Goal: Task Accomplishment & Management: Use online tool/utility

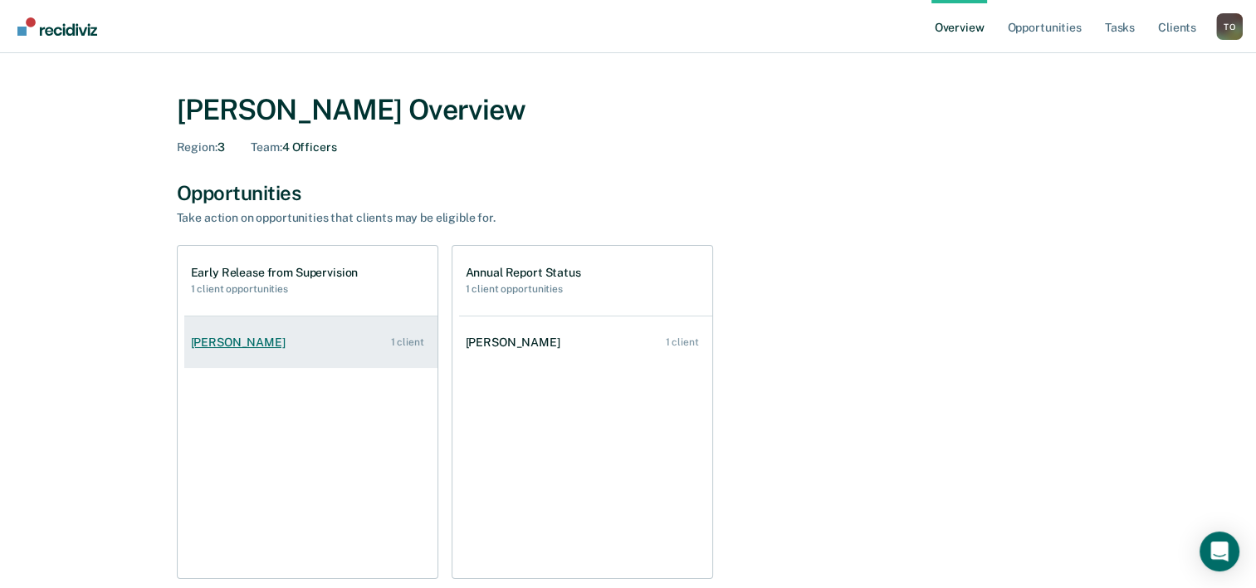
click at [248, 337] on div "[PERSON_NAME]" at bounding box center [241, 343] width 101 height 14
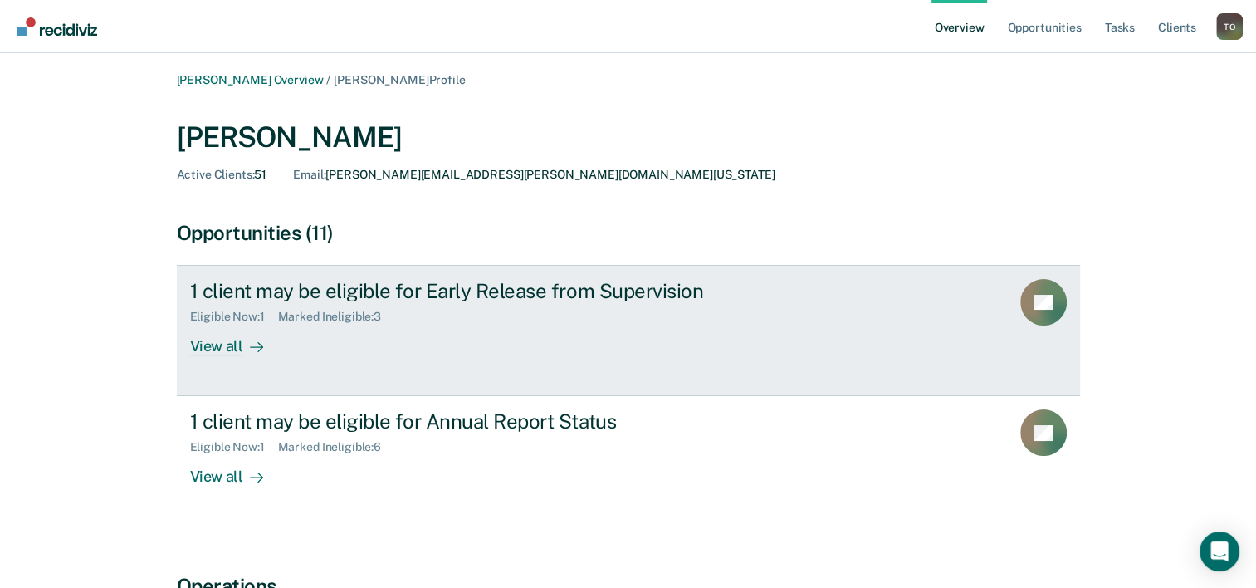
click at [365, 300] on div "1 client may be eligible for Early Release from Supervision" at bounding box center [481, 291] width 583 height 24
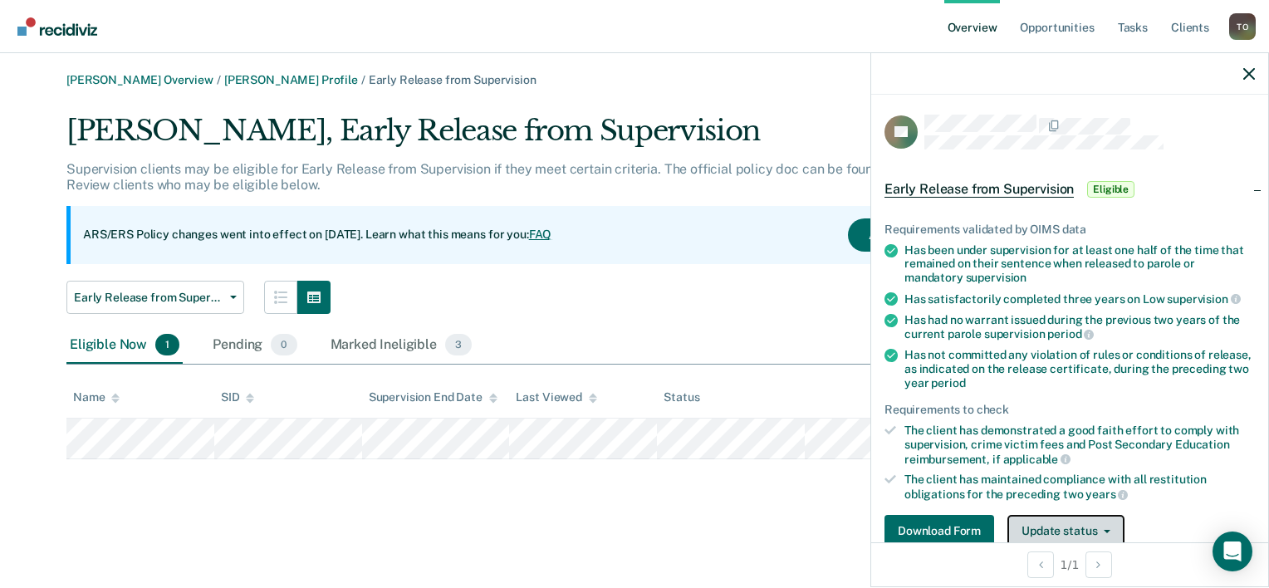
click at [1112, 531] on button "Update status" at bounding box center [1065, 531] width 117 height 33
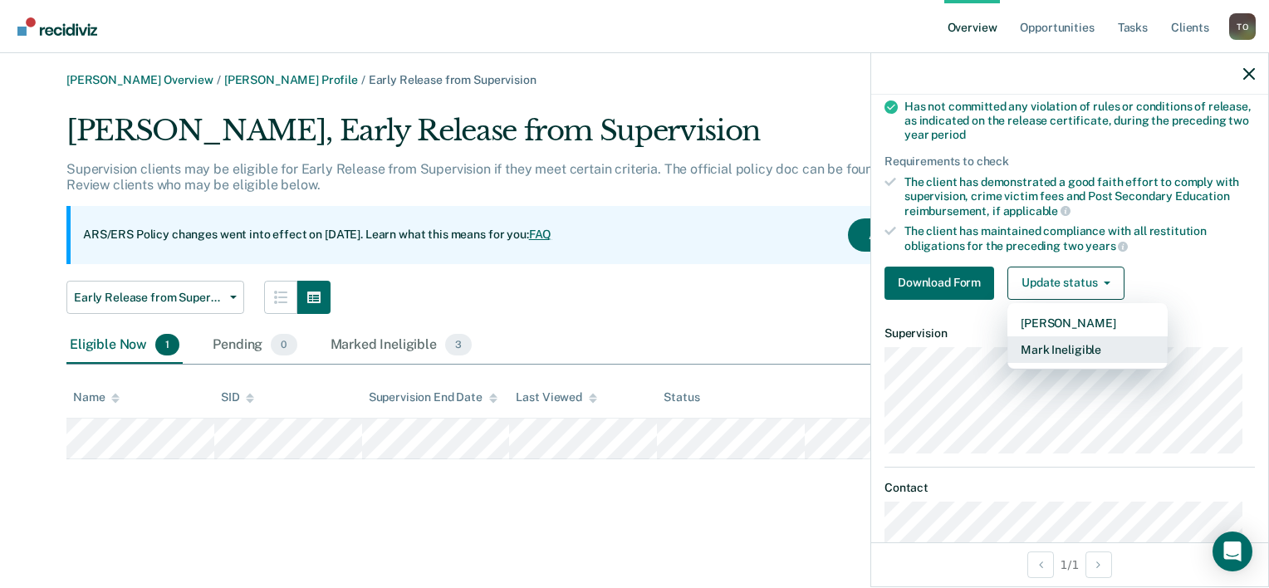
click at [1074, 345] on button "Mark Ineligible" at bounding box center [1087, 349] width 160 height 27
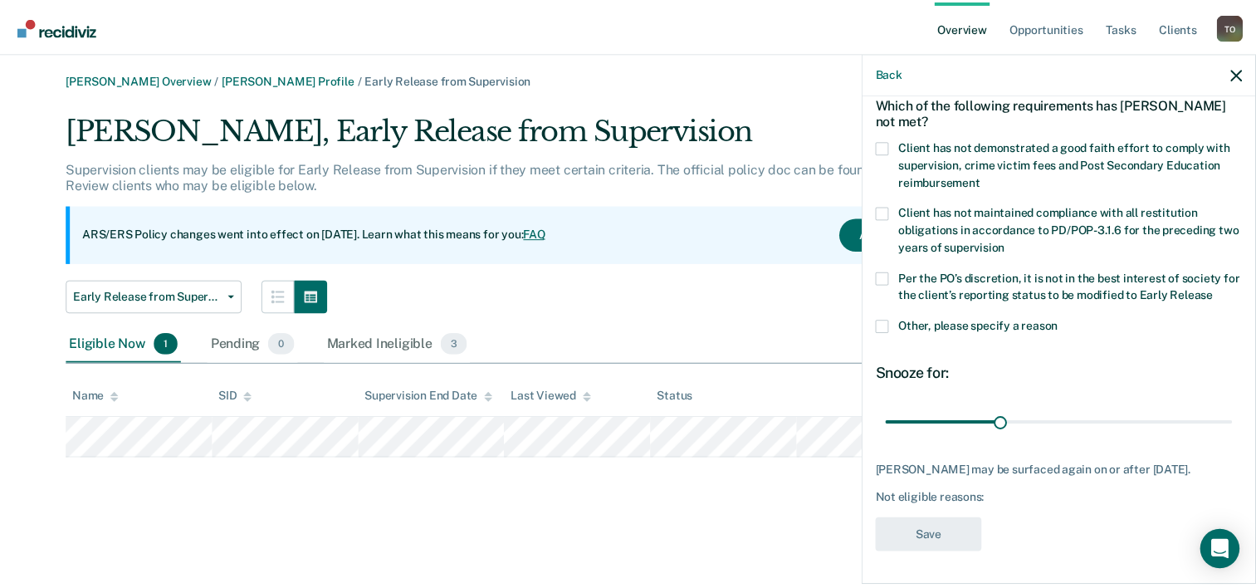
scroll to position [91, 0]
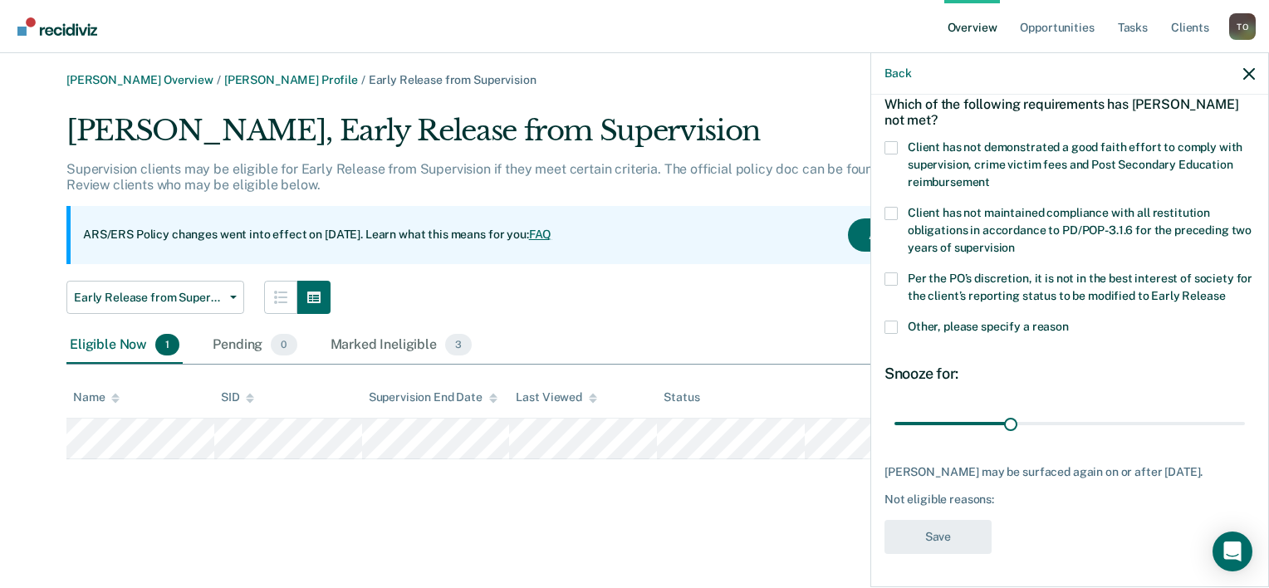
click at [889, 272] on span at bounding box center [890, 278] width 13 height 13
click at [1225, 290] on input "Per the PO’s discretion, it is not in the best interest of society for the clie…" at bounding box center [1225, 290] width 0 height 0
click at [929, 533] on button "Save" at bounding box center [937, 537] width 107 height 34
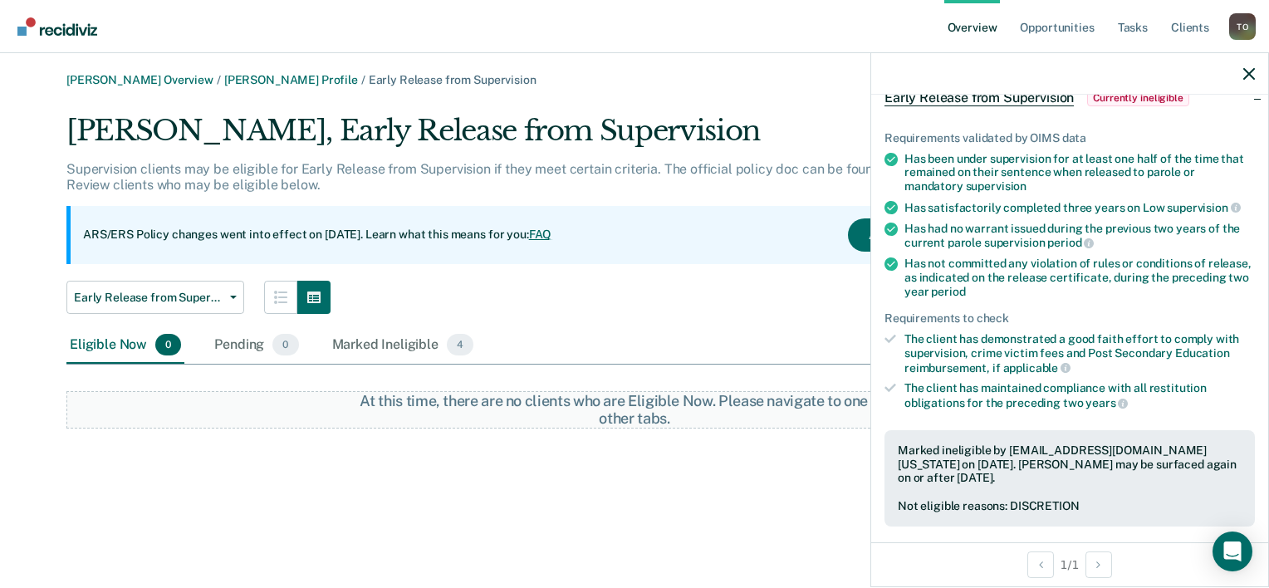
click at [964, 29] on link "Overview" at bounding box center [972, 26] width 56 height 53
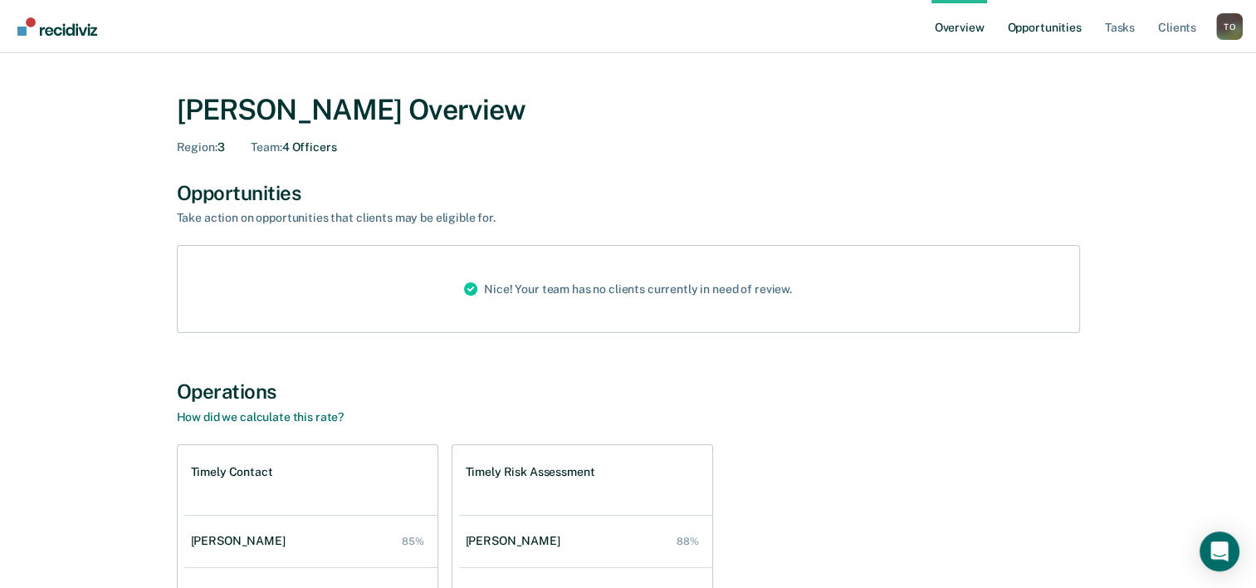
click at [1052, 29] on link "Opportunities" at bounding box center [1044, 26] width 81 height 53
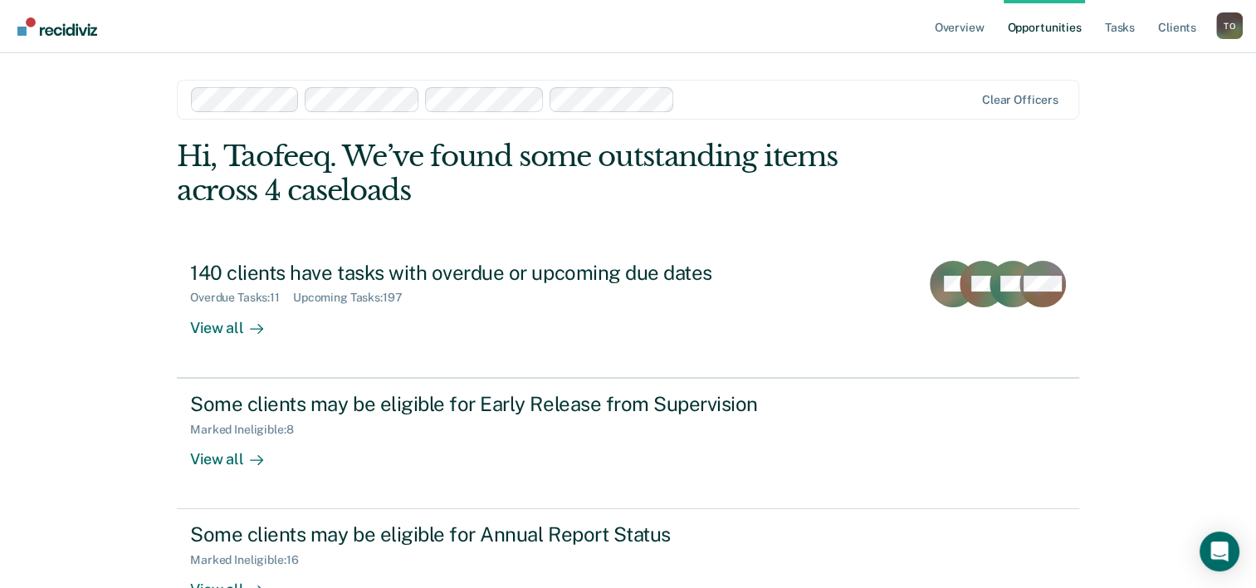
click at [1212, 153] on div "Overview Opportunities Tasks Client s [PERSON_NAME] T O Profile How it works Lo…" at bounding box center [628, 353] width 1256 height 706
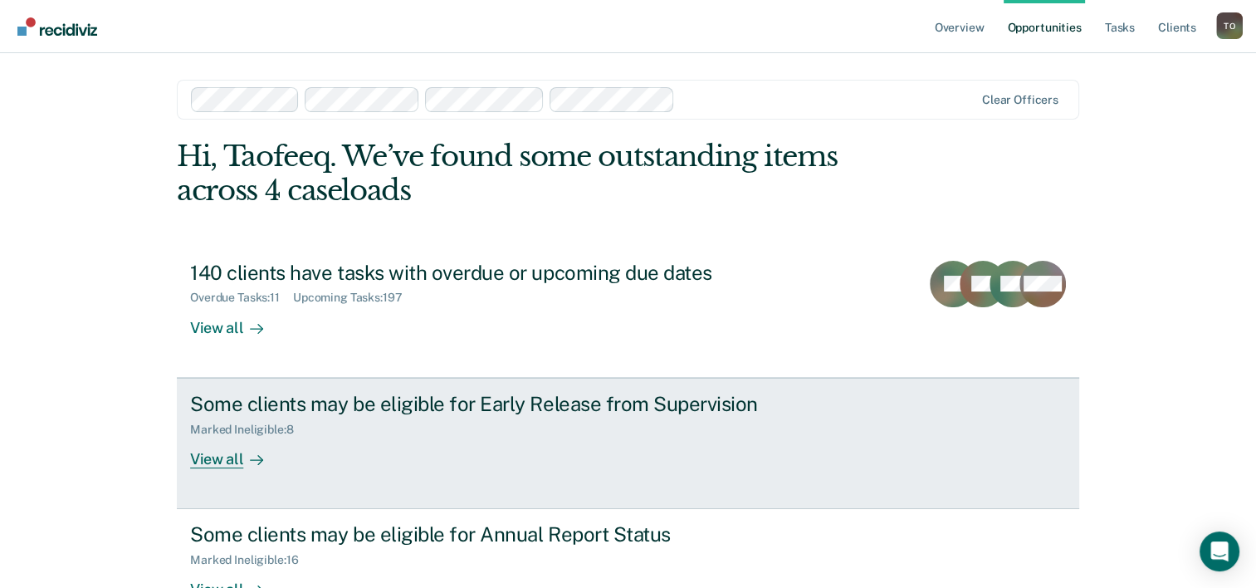
click at [362, 405] on div "Some clients may be eligible for Early Release from Supervision" at bounding box center [481, 404] width 583 height 24
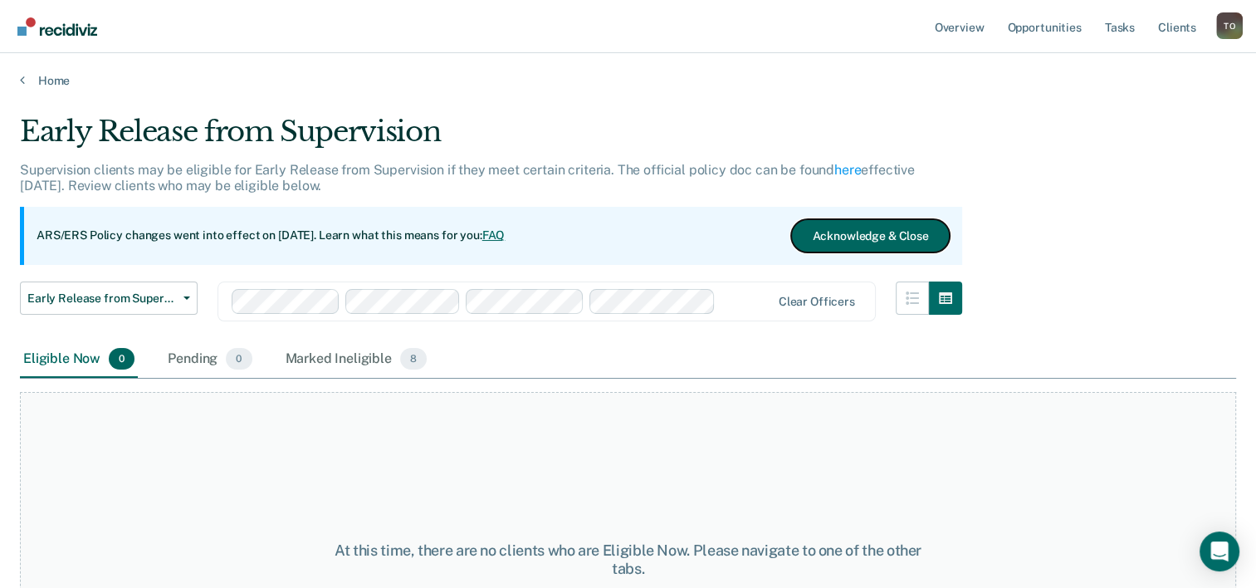
click at [894, 234] on button "Acknowledge & Close" at bounding box center [870, 235] width 158 height 33
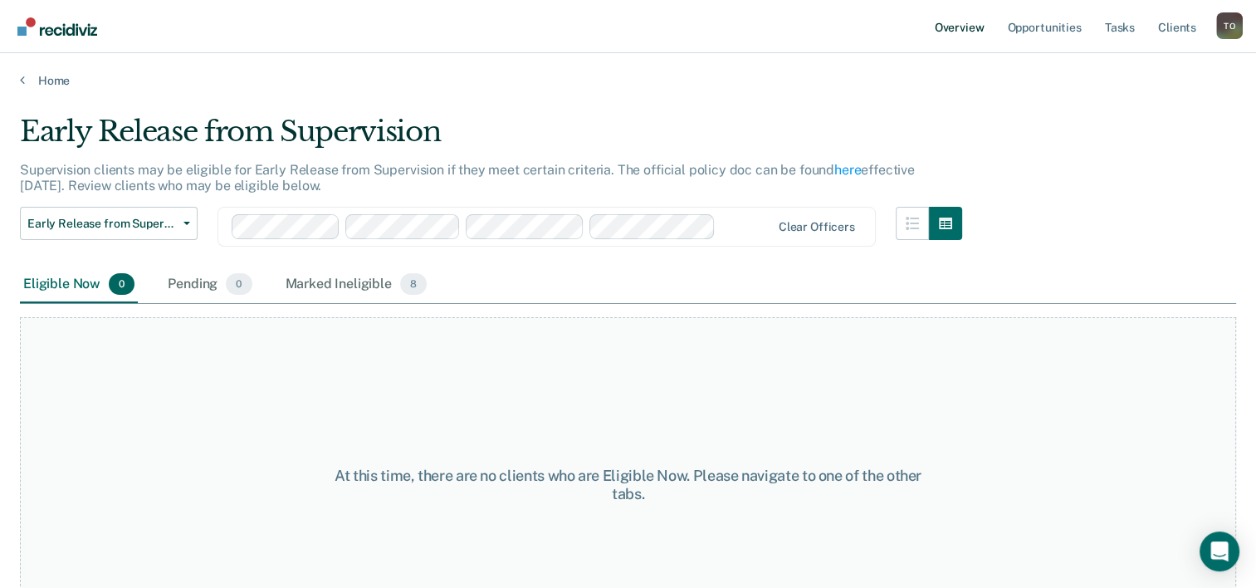
click at [963, 27] on link "Overview" at bounding box center [960, 26] width 56 height 53
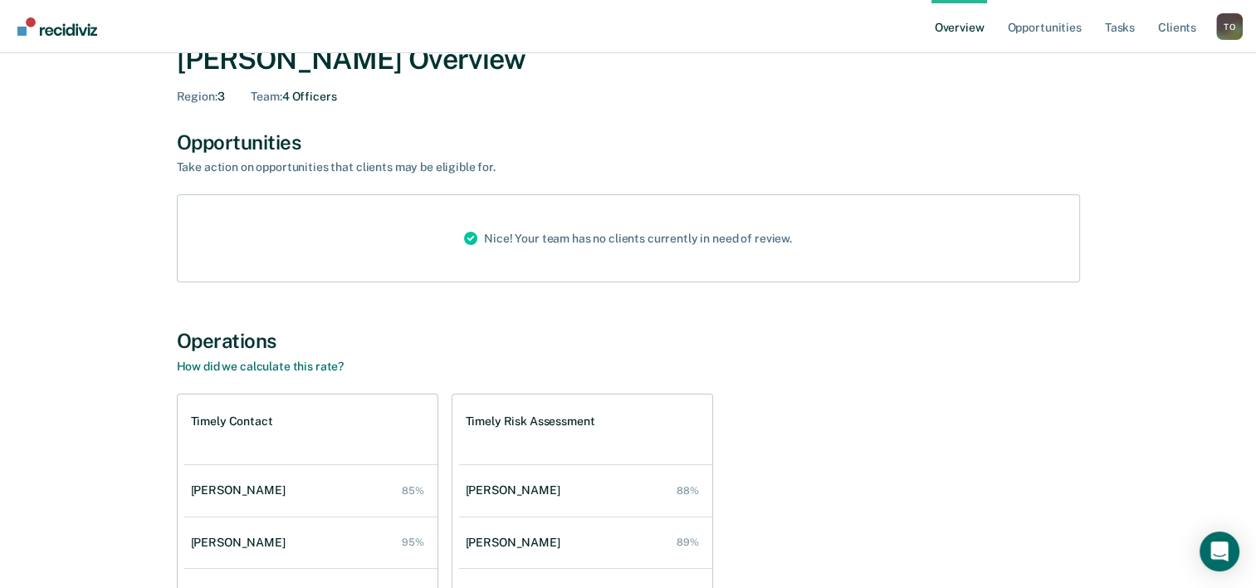
scroll to position [27, 0]
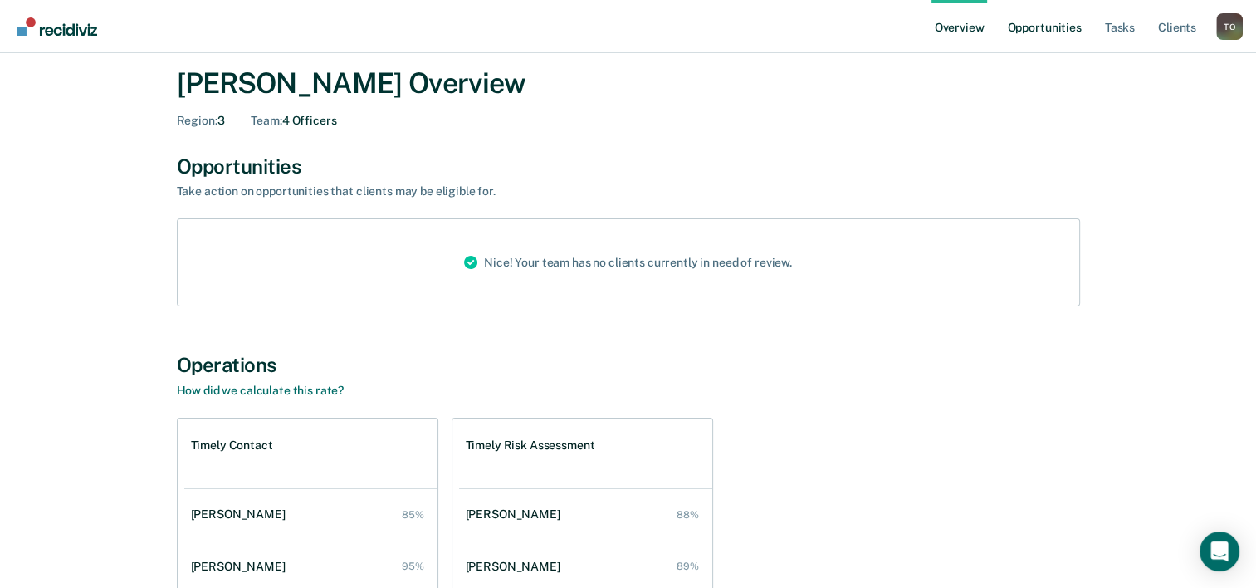
click at [1043, 30] on link "Opportunities" at bounding box center [1044, 26] width 81 height 53
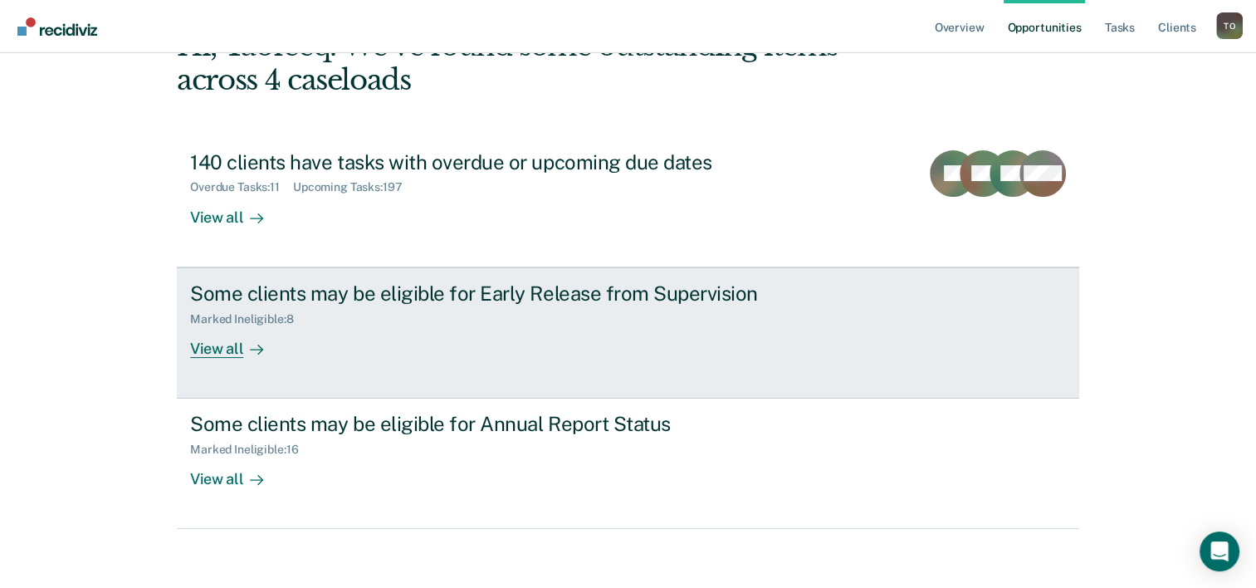
scroll to position [117, 0]
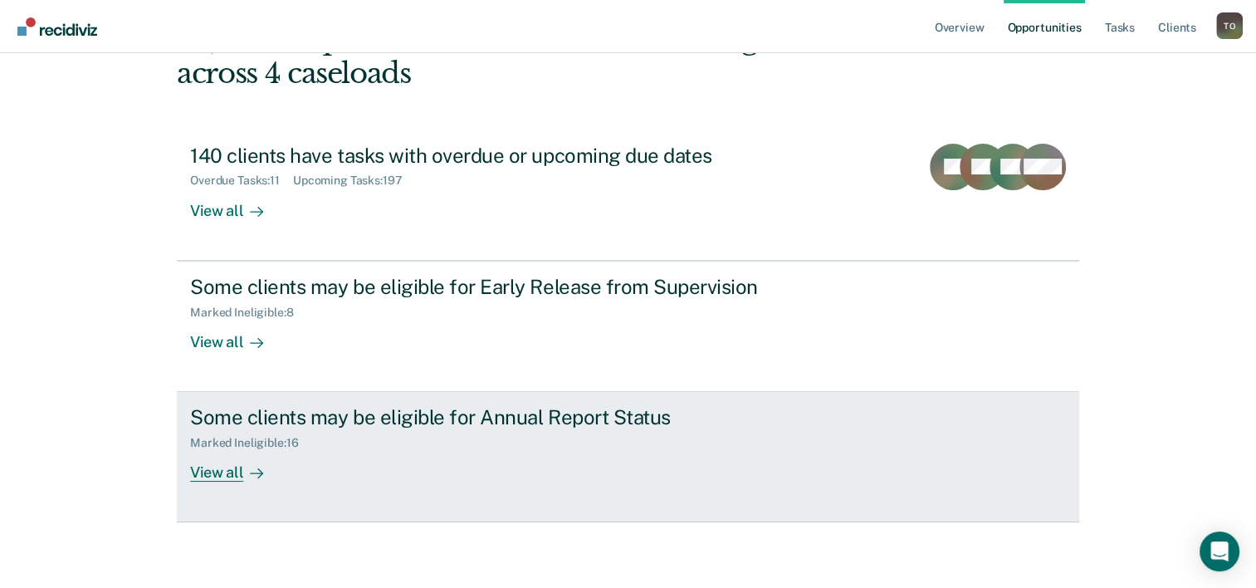
click at [433, 410] on div "Some clients may be eligible for Annual Report Status" at bounding box center [481, 417] width 583 height 24
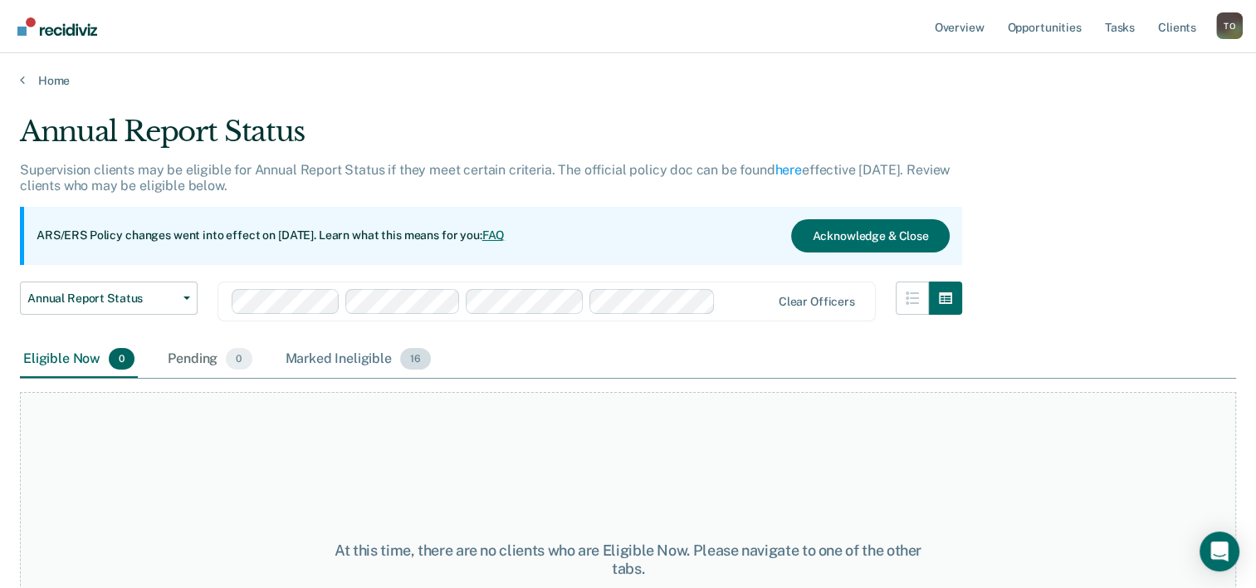
click at [360, 358] on div "Marked Ineligible 16" at bounding box center [358, 359] width 152 height 37
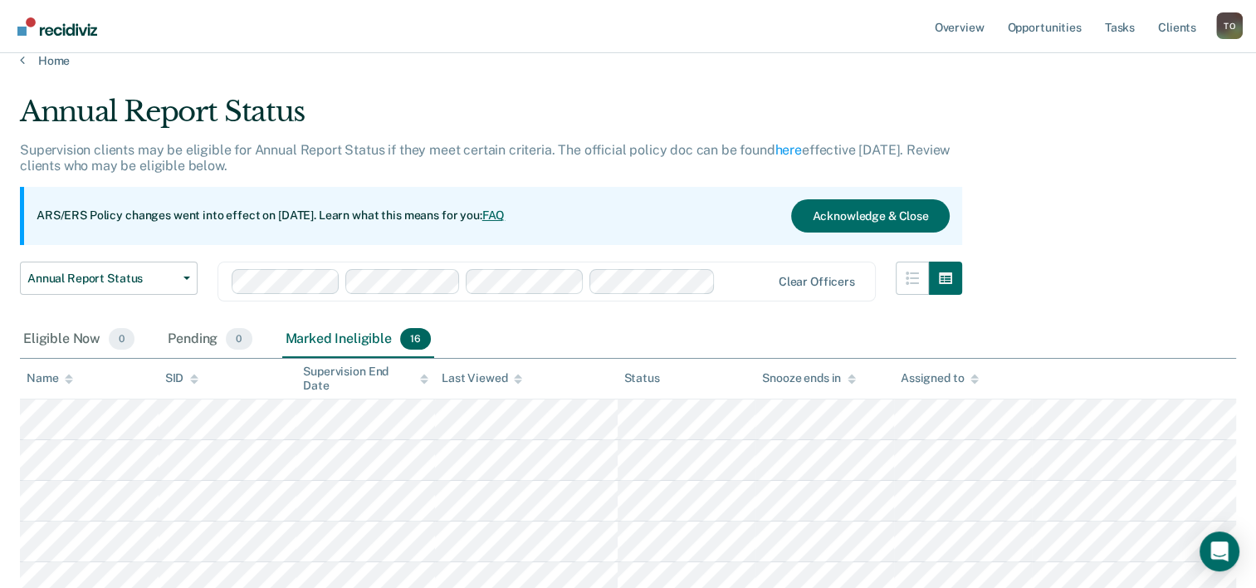
scroll to position [19, 0]
click at [877, 218] on button "Acknowledge & Close" at bounding box center [870, 216] width 158 height 33
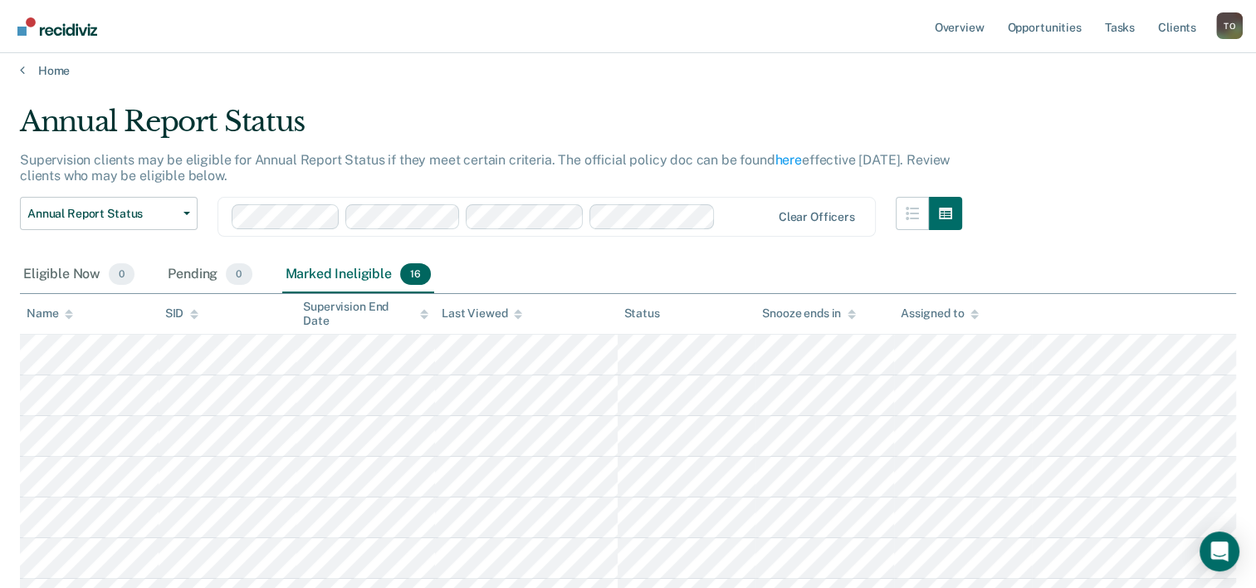
scroll to position [0, 0]
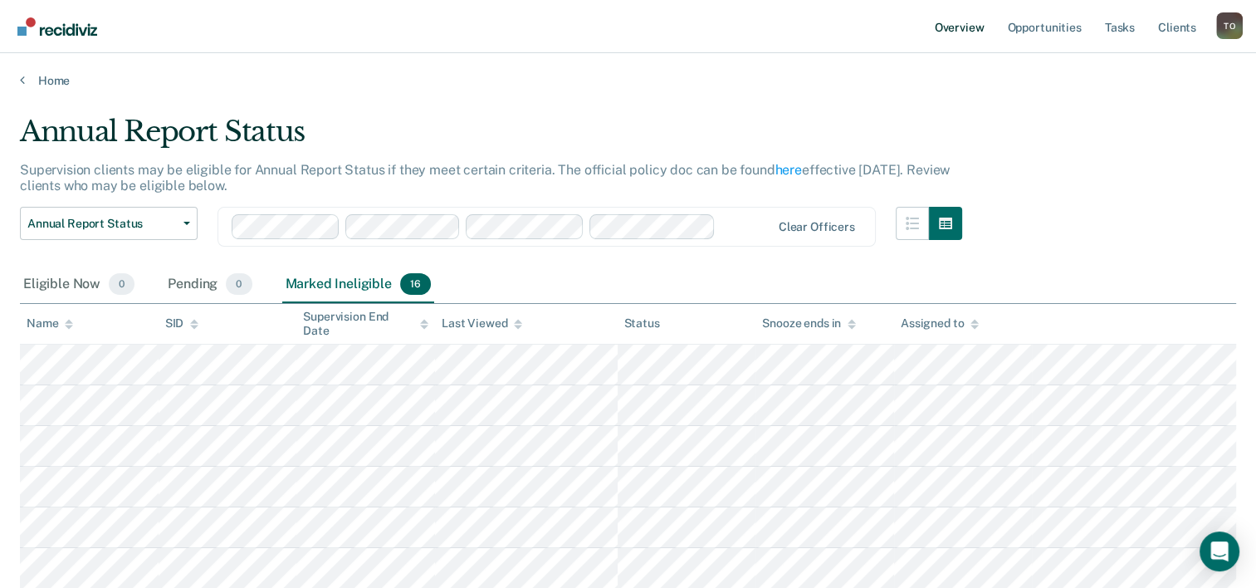
click at [959, 25] on link "Overview" at bounding box center [960, 26] width 56 height 53
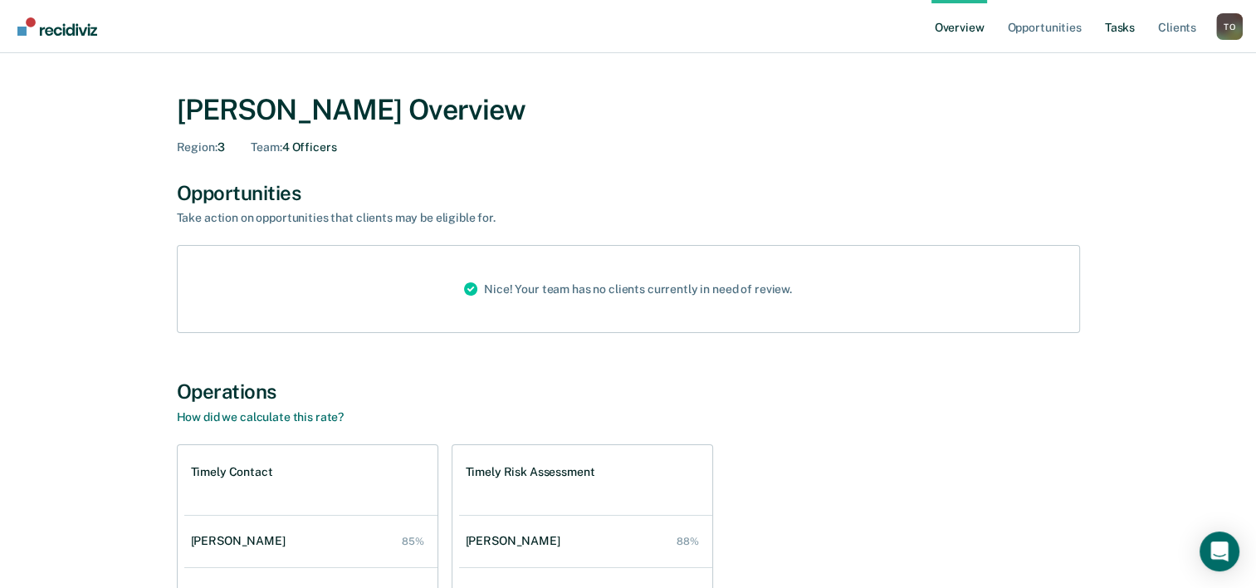
click at [1124, 30] on link "Tasks" at bounding box center [1120, 26] width 37 height 53
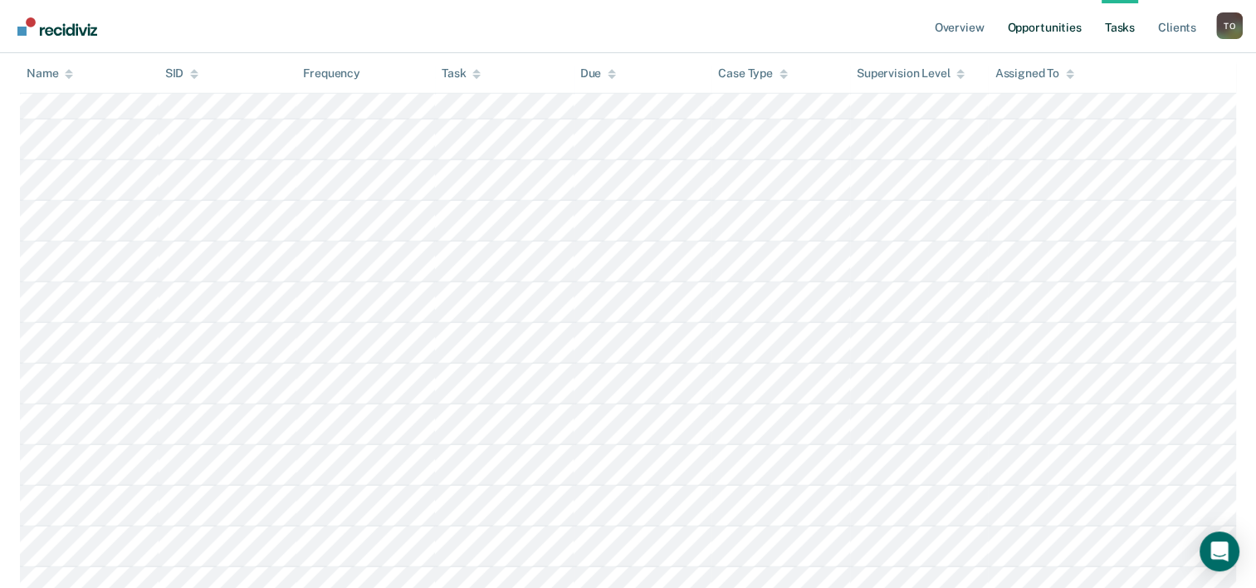
scroll to position [4247, 0]
